Goal: Transaction & Acquisition: Purchase product/service

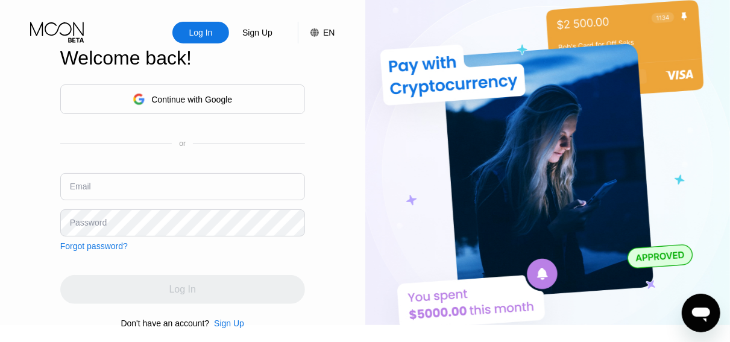
click at [219, 188] on input "text" at bounding box center [182, 186] width 245 height 27
type input "[PERSON_NAME][EMAIL_ADDRESS][DOMAIN_NAME]"
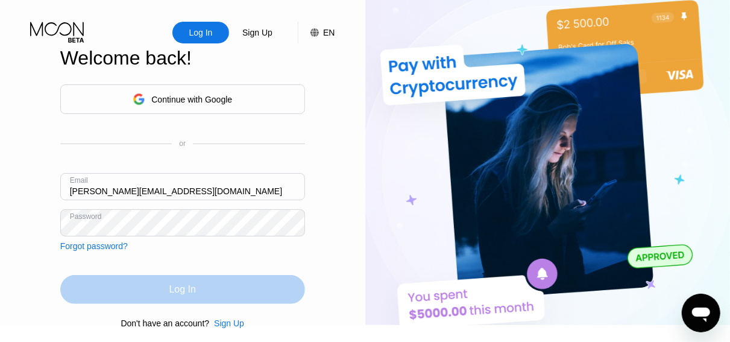
click at [203, 299] on div "Log In" at bounding box center [182, 289] width 245 height 29
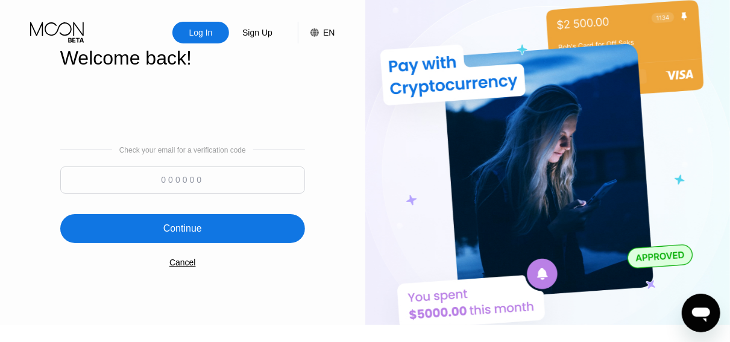
click at [236, 186] on input at bounding box center [182, 179] width 245 height 27
paste input "822040"
type input "822040"
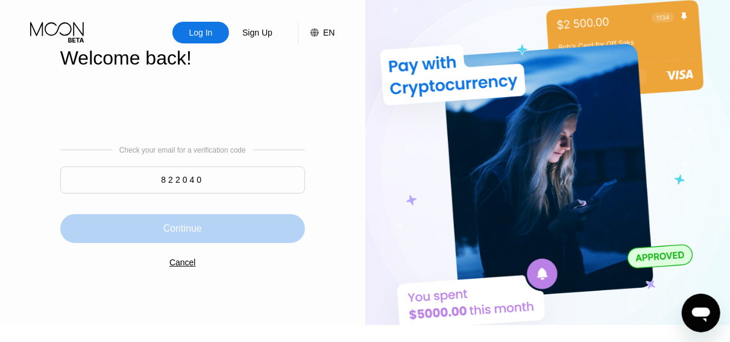
click at [232, 243] on div "Continue" at bounding box center [182, 228] width 245 height 29
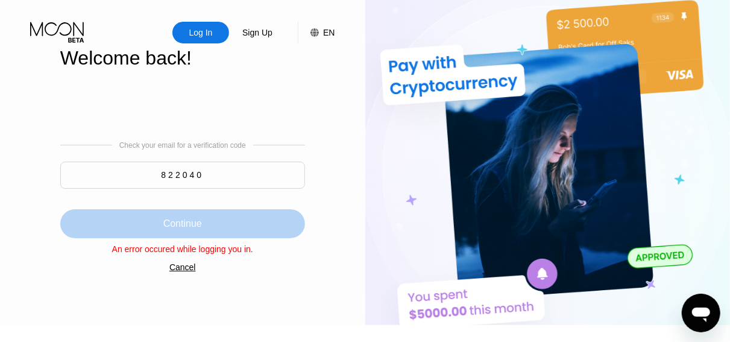
click at [194, 223] on div "Continue" at bounding box center [182, 224] width 39 height 12
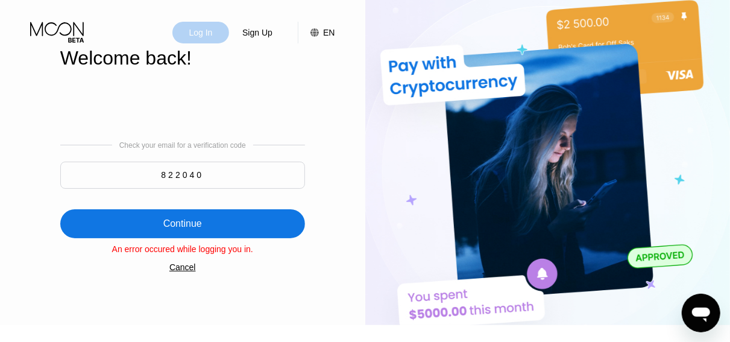
click at [209, 28] on div "Log In" at bounding box center [201, 33] width 26 height 12
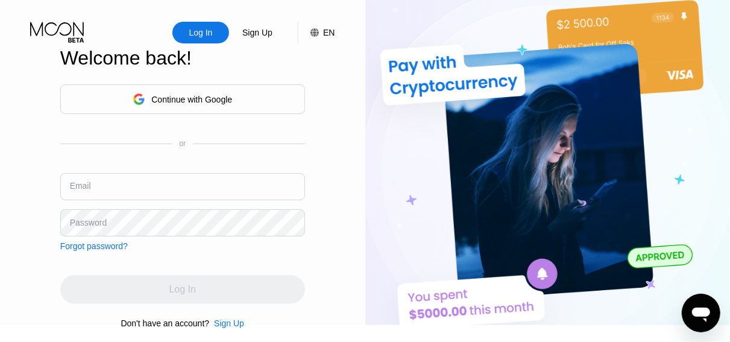
click at [180, 195] on input "text" at bounding box center [182, 186] width 245 height 27
type input "[PERSON_NAME][EMAIL_ADDRESS][DOMAIN_NAME]"
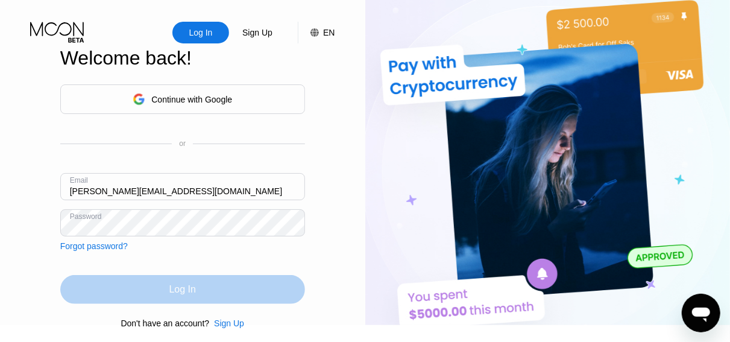
click at [223, 304] on div "Log In" at bounding box center [182, 289] width 245 height 29
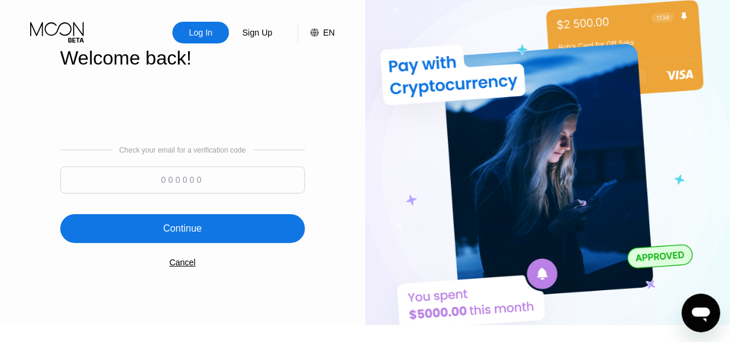
click at [238, 182] on input at bounding box center [182, 179] width 245 height 27
paste input "113119"
type input "113119"
click at [209, 232] on div "Continue" at bounding box center [182, 228] width 245 height 29
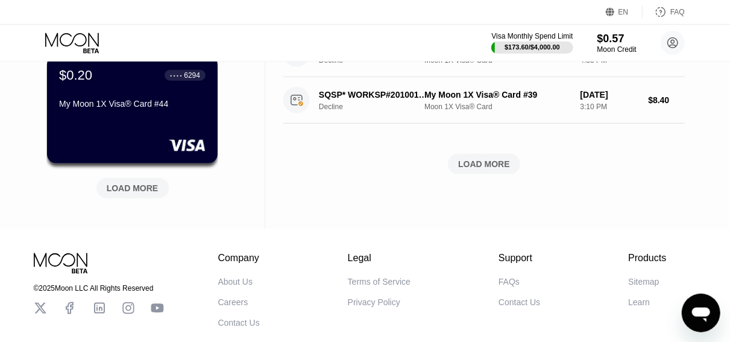
scroll to position [567, 0]
click at [484, 163] on div "LOAD MORE" at bounding box center [484, 163] width 52 height 11
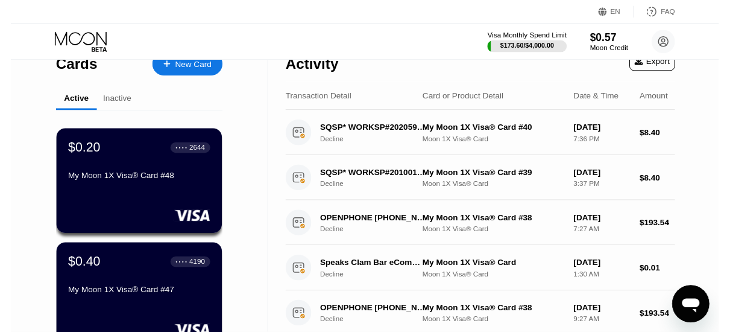
scroll to position [0, 0]
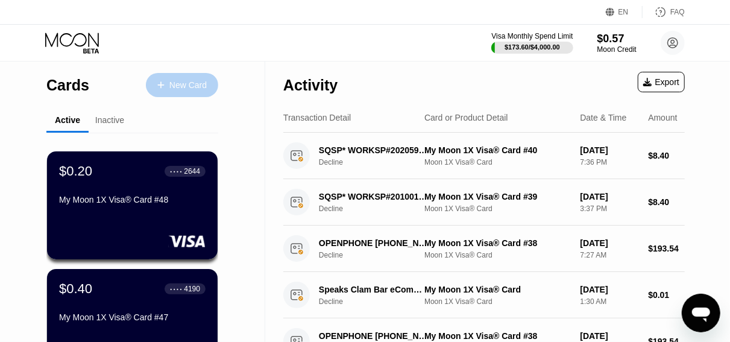
click at [191, 78] on div "New Card" at bounding box center [182, 85] width 72 height 24
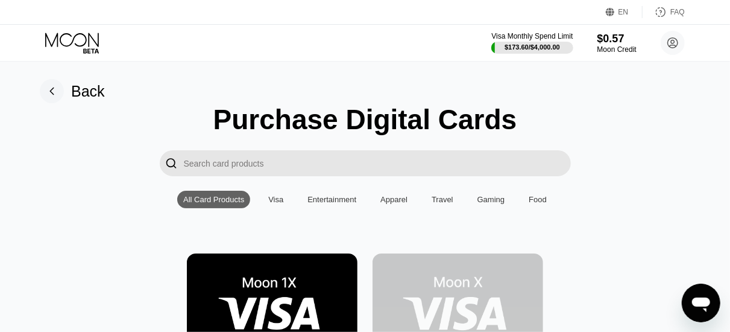
scroll to position [116, 0]
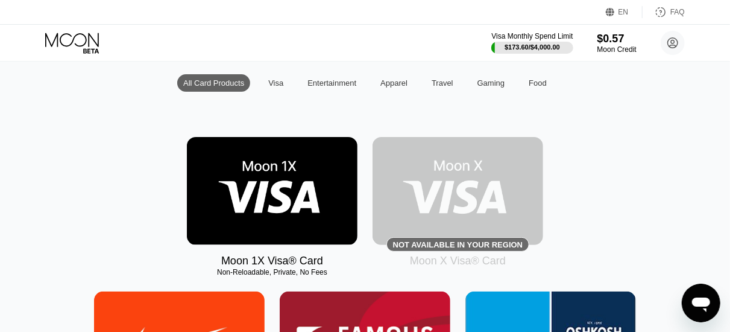
click at [267, 203] on img at bounding box center [272, 191] width 171 height 108
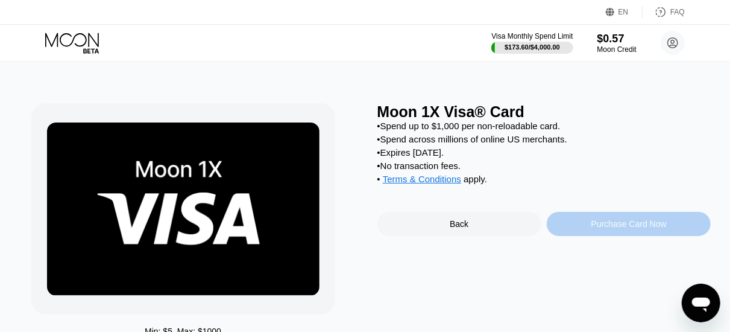
click at [595, 229] on div "Purchase Card Now" at bounding box center [629, 224] width 75 height 10
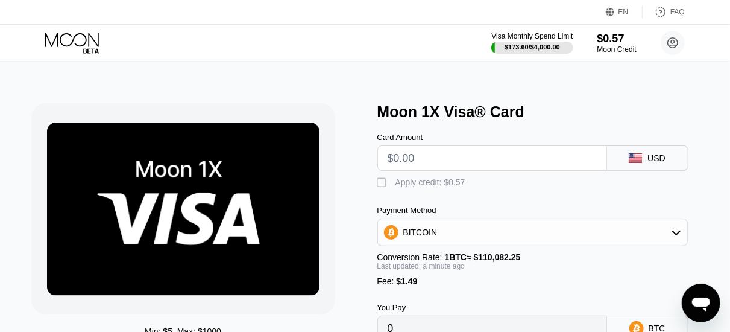
click at [484, 160] on input "text" at bounding box center [492, 158] width 209 height 24
type input "$31"
type input "0.00029515"
click at [451, 163] on input "$31" at bounding box center [492, 158] width 209 height 24
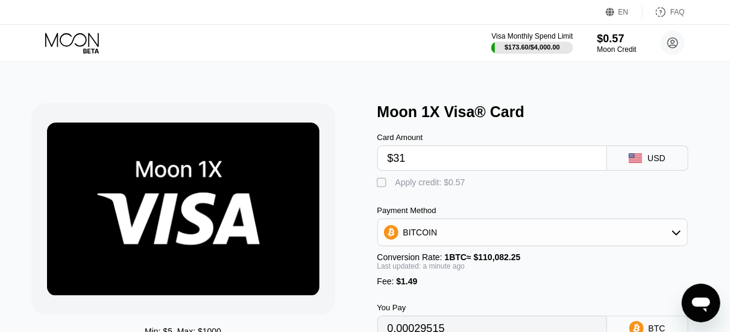
click at [451, 163] on input "$31" at bounding box center [492, 158] width 209 height 24
type input "$45"
type input "0.00042233"
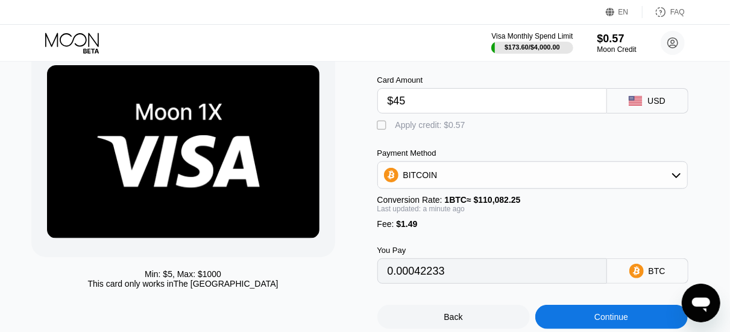
scroll to position [65, 0]
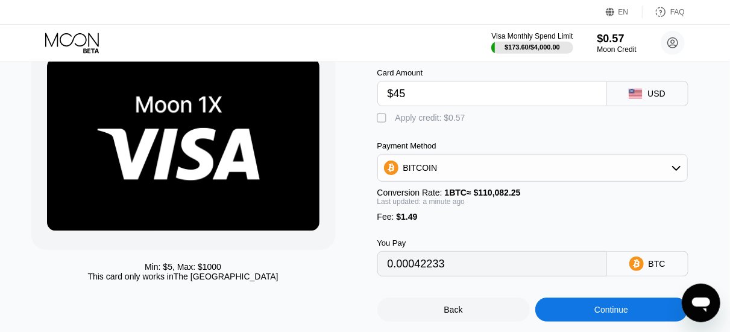
type input "$45"
click at [381, 124] on div "" at bounding box center [384, 118] width 12 height 12
click at [475, 180] on div "BITCOIN" at bounding box center [532, 168] width 309 height 24
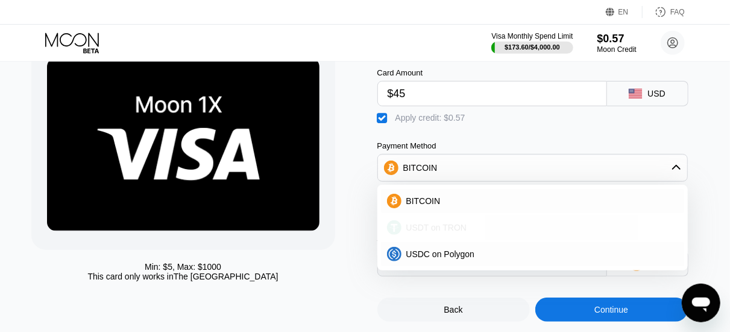
click at [434, 230] on span "USDT on TRON" at bounding box center [436, 228] width 61 height 10
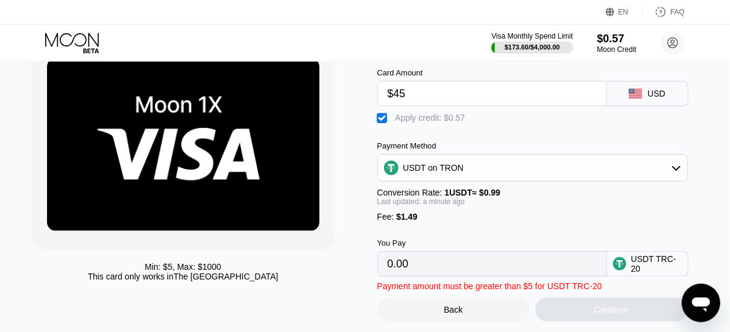
type input "46.38"
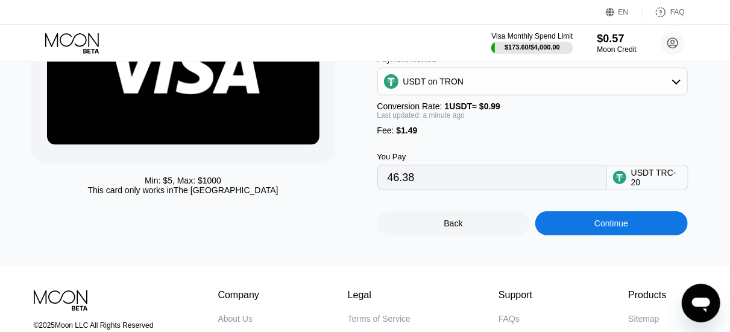
scroll to position [154, 0]
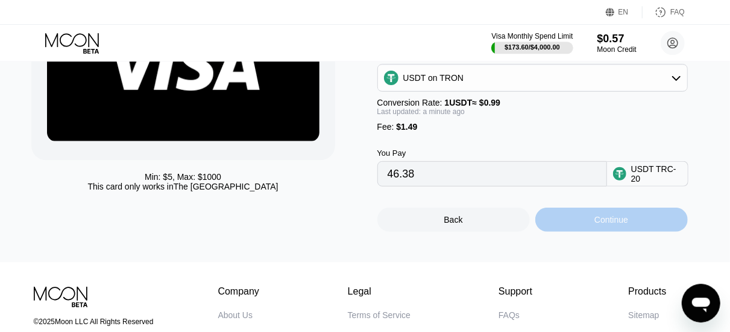
click at [599, 224] on div "Continue" at bounding box center [612, 220] width 34 height 10
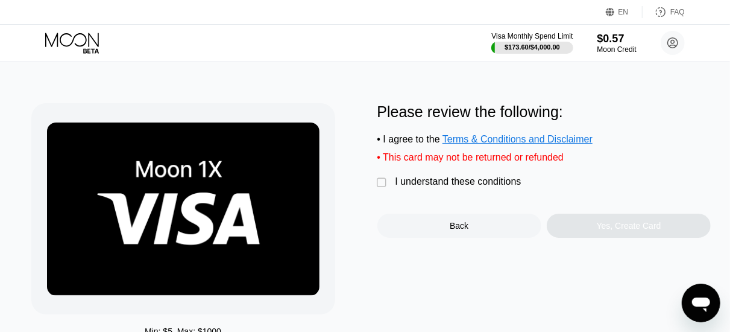
click at [449, 187] on div "I understand these conditions" at bounding box center [459, 181] width 126 height 11
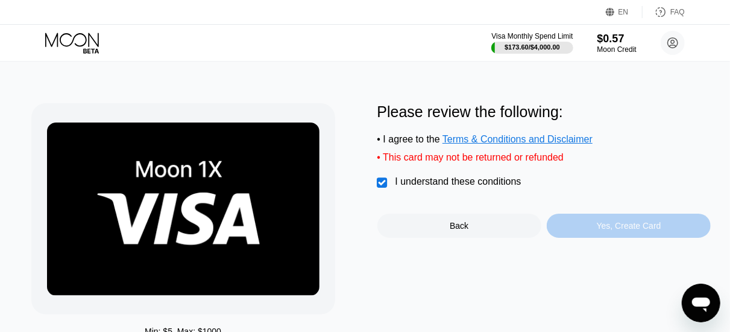
click at [575, 232] on div "Yes, Create Card" at bounding box center [629, 225] width 164 height 24
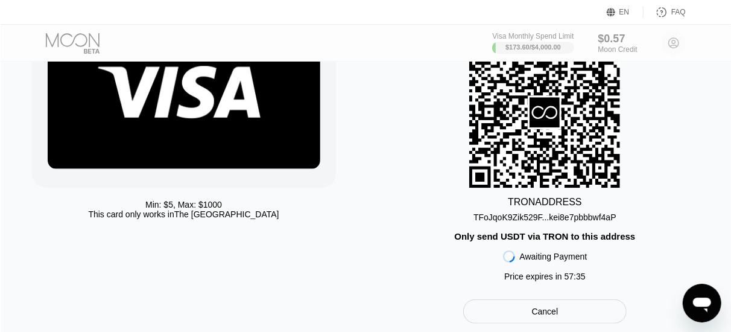
scroll to position [127, 0]
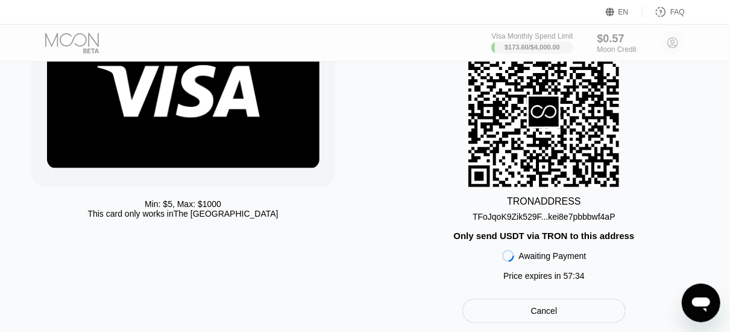
click at [535, 221] on div "TFoJqoK9Zik529F...kei8e7pbbbwf4aP" at bounding box center [544, 217] width 143 height 10
click at [516, 219] on div "TFoJqoK9Zik529F...kei8e7pbbbwf4aP" at bounding box center [544, 217] width 143 height 10
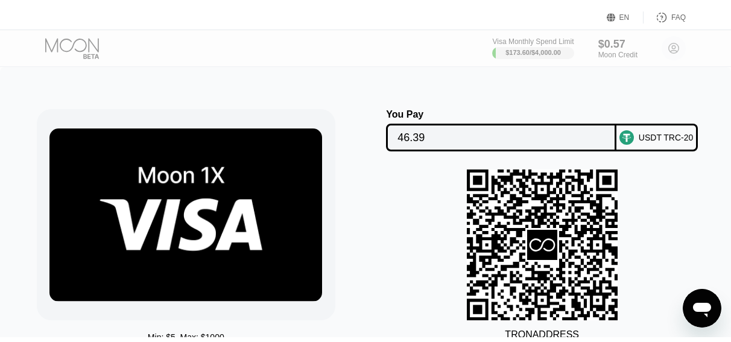
scroll to position [127, 0]
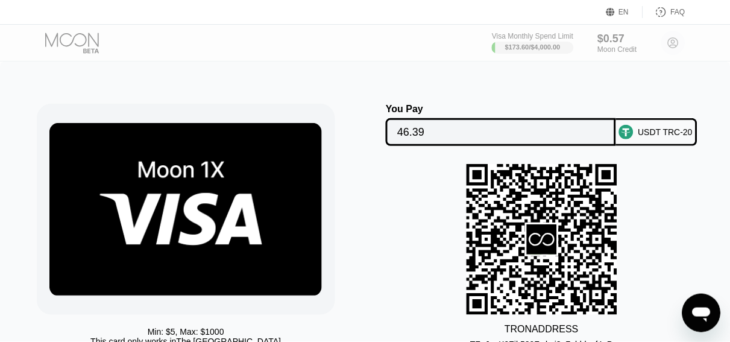
scroll to position [127, 0]
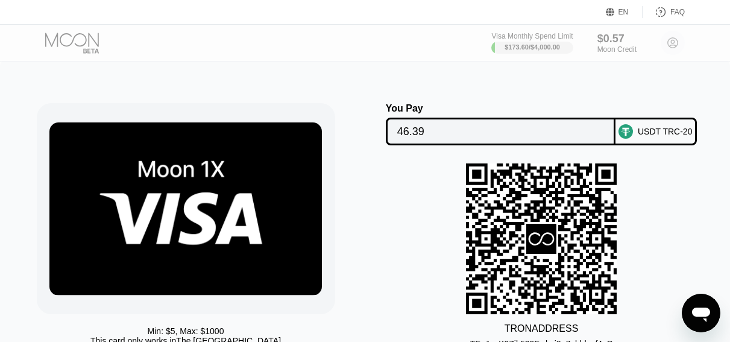
scroll to position [127, 0]
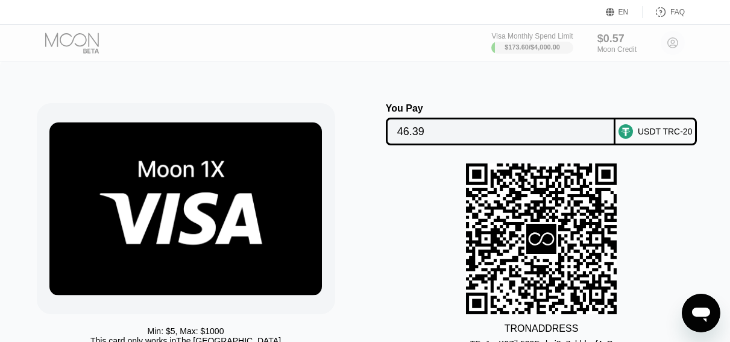
scroll to position [127, 0]
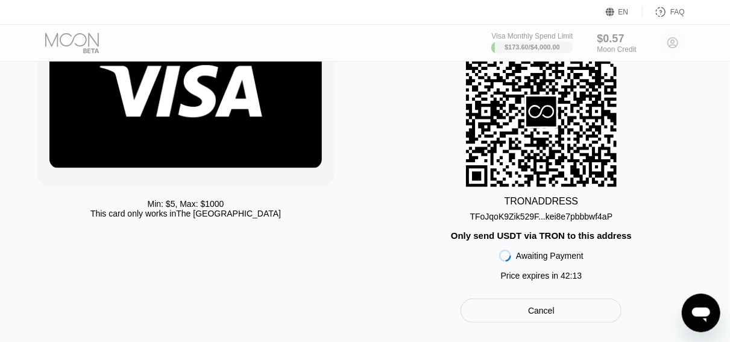
scroll to position [127, 0]
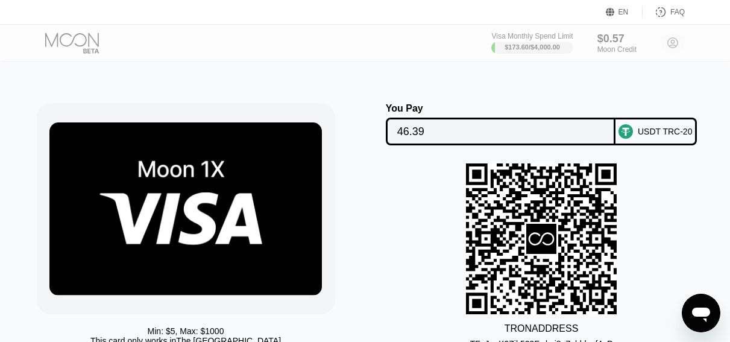
scroll to position [127, 0]
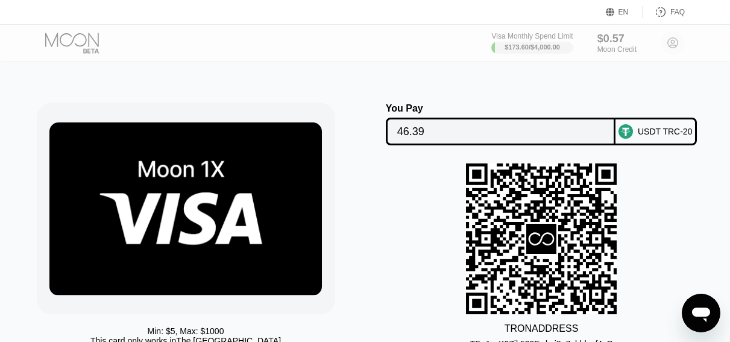
scroll to position [127, 0]
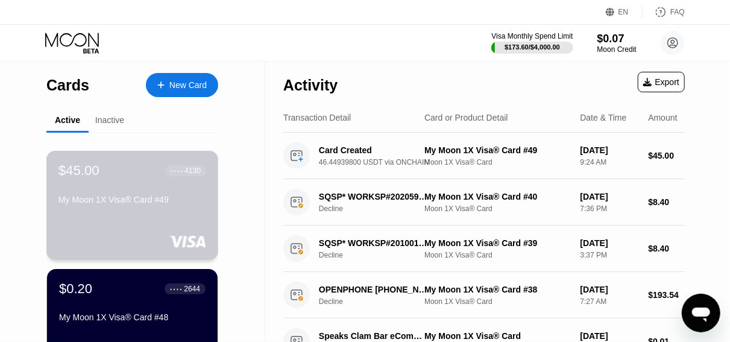
click at [98, 166] on div "$45.00 ● ● ● ● 4130" at bounding box center [132, 171] width 148 height 16
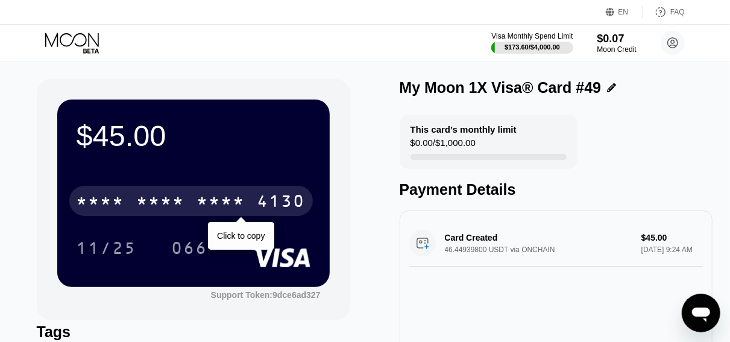
click at [202, 212] on div "* * * *" at bounding box center [221, 202] width 48 height 19
